Goal: Information Seeking & Learning: Learn about a topic

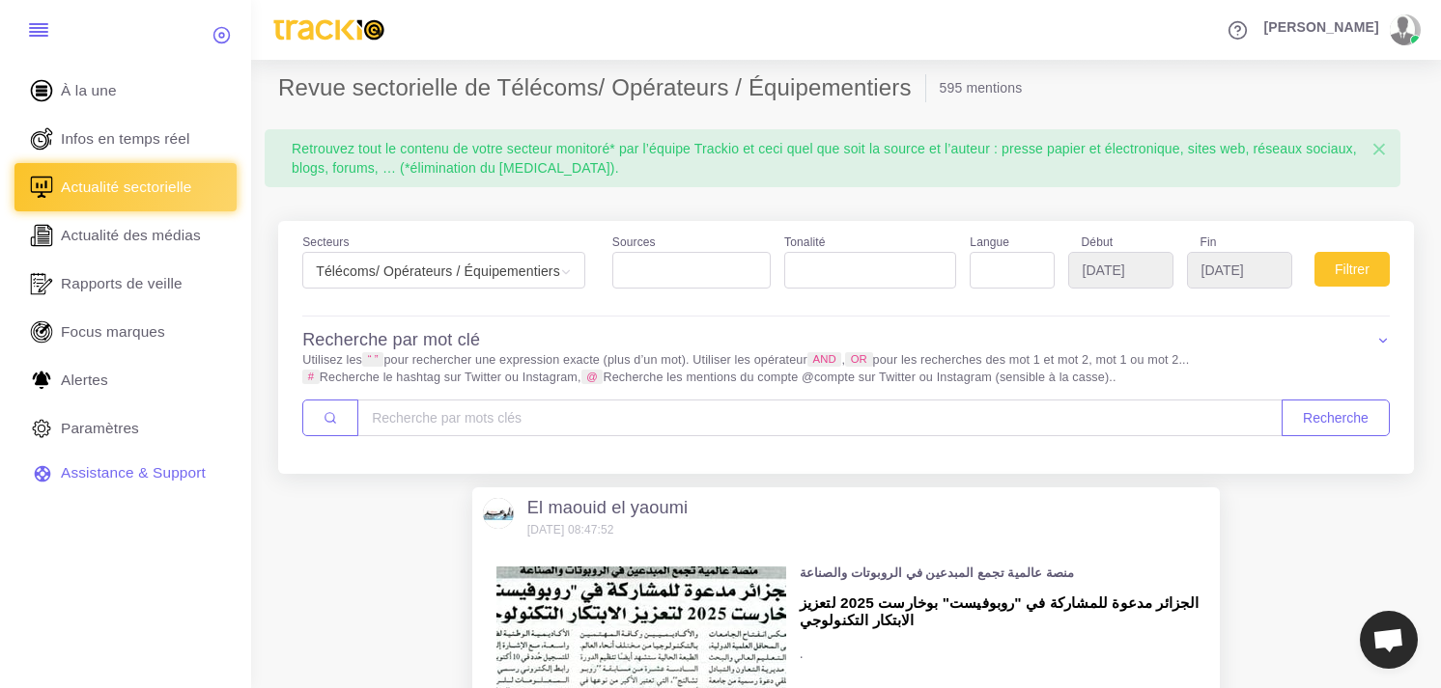
select select
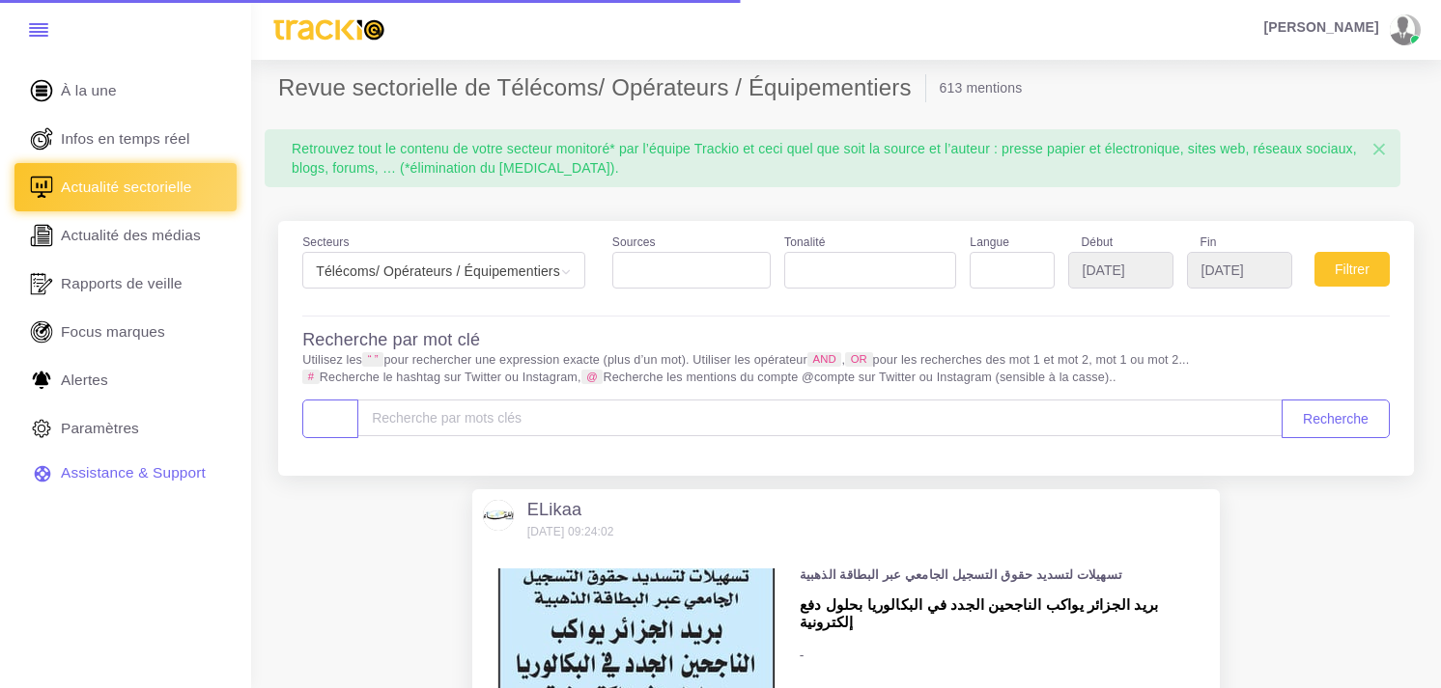
select select
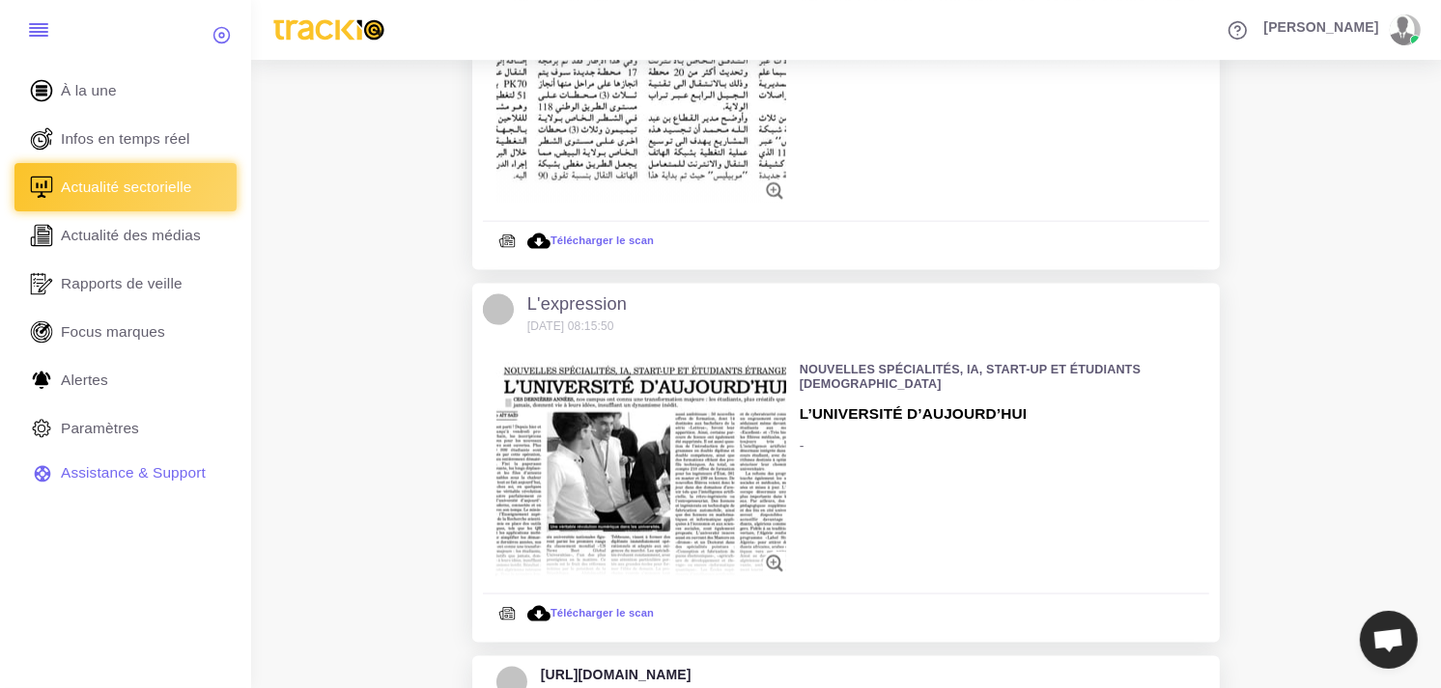
scroll to position [2232, 0]
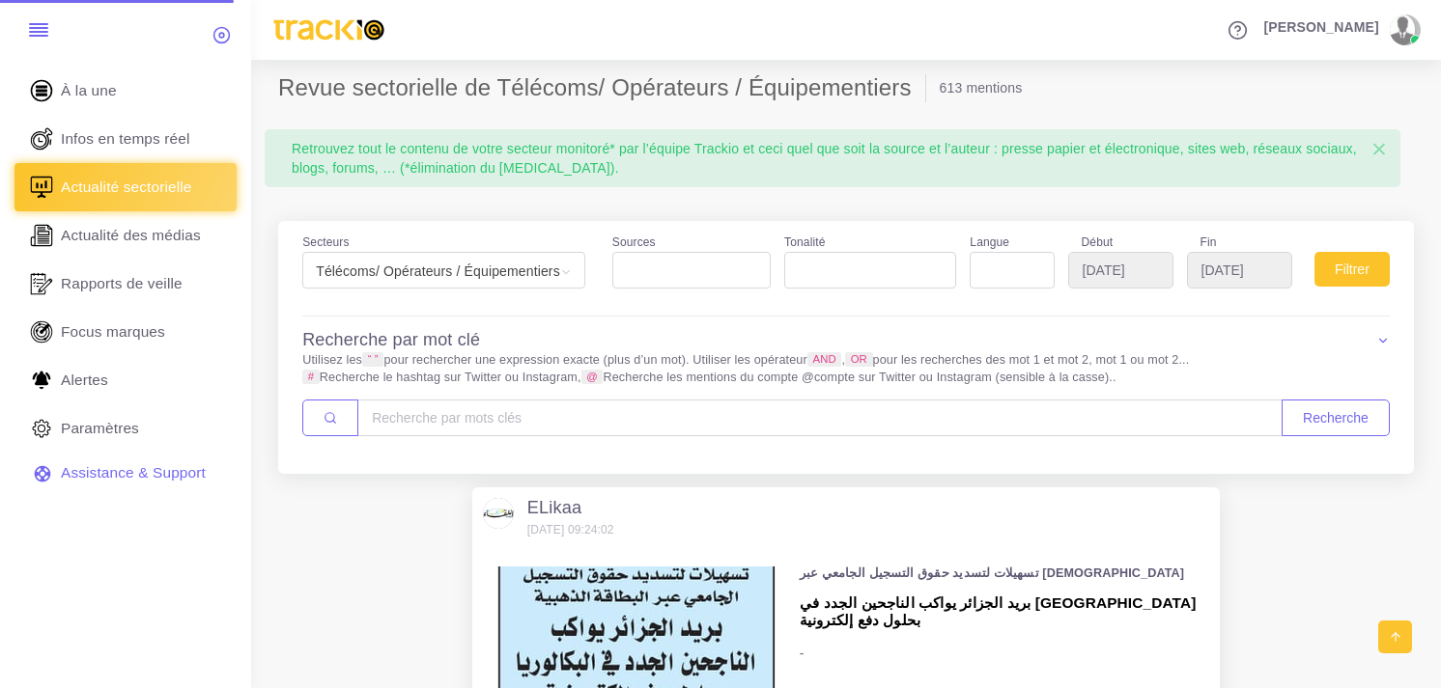
select select
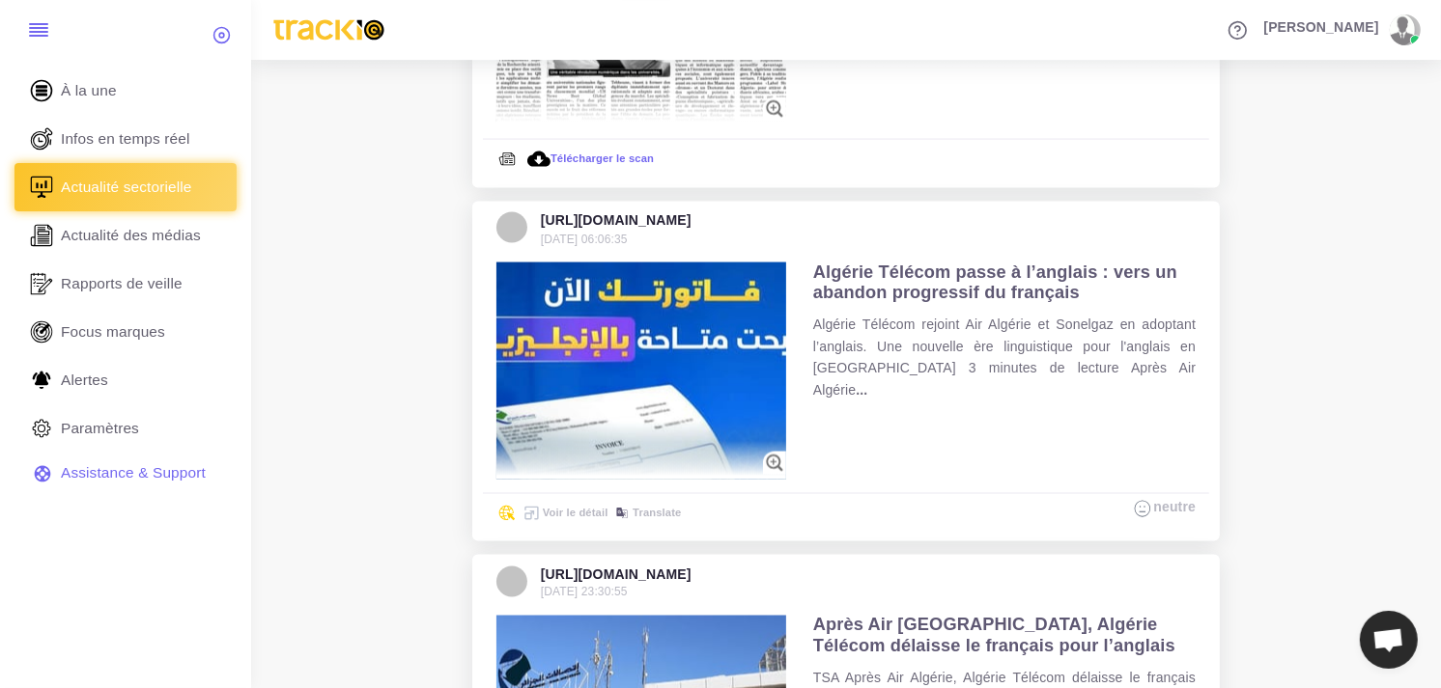
scroll to position [2768, 0]
